Goal: Task Accomplishment & Management: Use online tool/utility

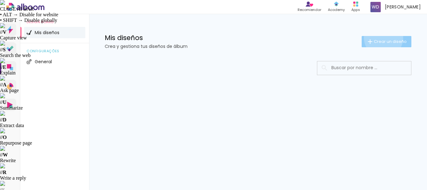
click at [383, 38] on paper-button "Crear un diseño" at bounding box center [387, 41] width 50 height 11
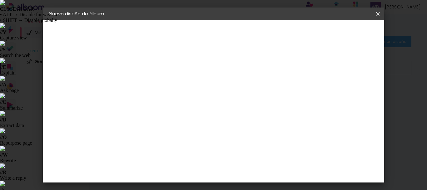
click at [151, 85] on input at bounding box center [151, 84] width 0 height 10
type input "Lore"
type paper-input "Lore"
click at [0, 0] on slot "Avanzar" at bounding box center [0, 0] width 0 height 0
click at [379, 9] on paper-icon-button at bounding box center [378, 13] width 13 height 11
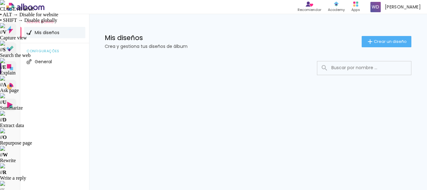
click at [123, 104] on div at bounding box center [258, 87] width 338 height 64
